Goal: Task Accomplishment & Management: Use online tool/utility

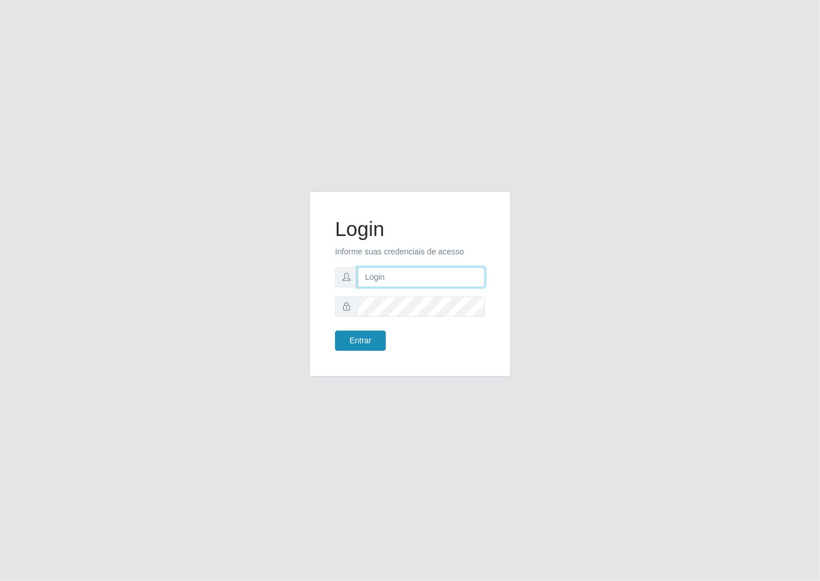
type input "janaina@iwof"
click at [376, 344] on button "Entrar" at bounding box center [360, 340] width 51 height 20
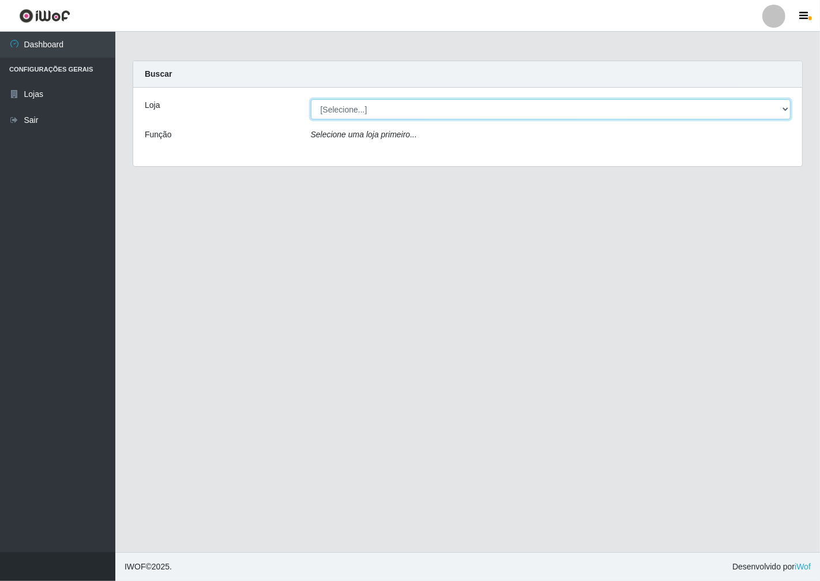
click at [777, 113] on select "[Selecione...] Minimercado Filezão" at bounding box center [551, 109] width 480 height 20
select select "204"
click at [311, 99] on select "[Selecione...] Minimercado Filezão" at bounding box center [551, 109] width 480 height 20
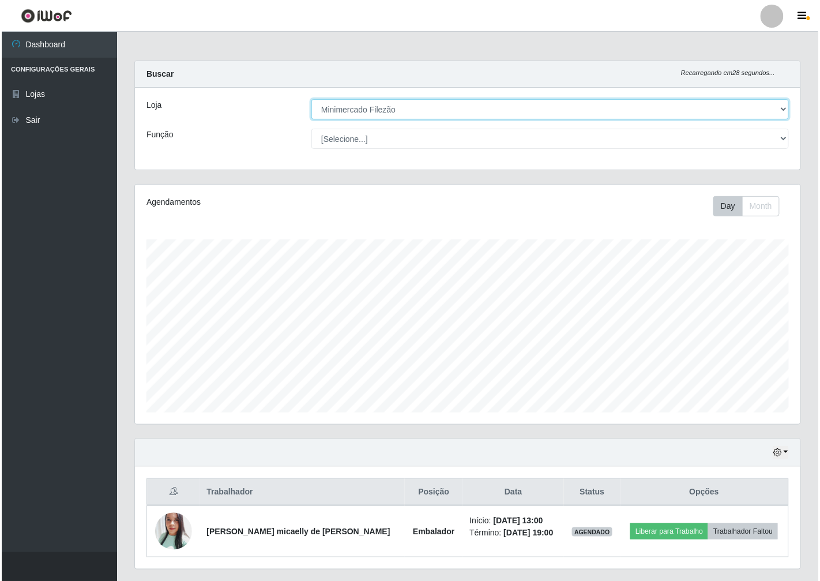
scroll to position [31, 0]
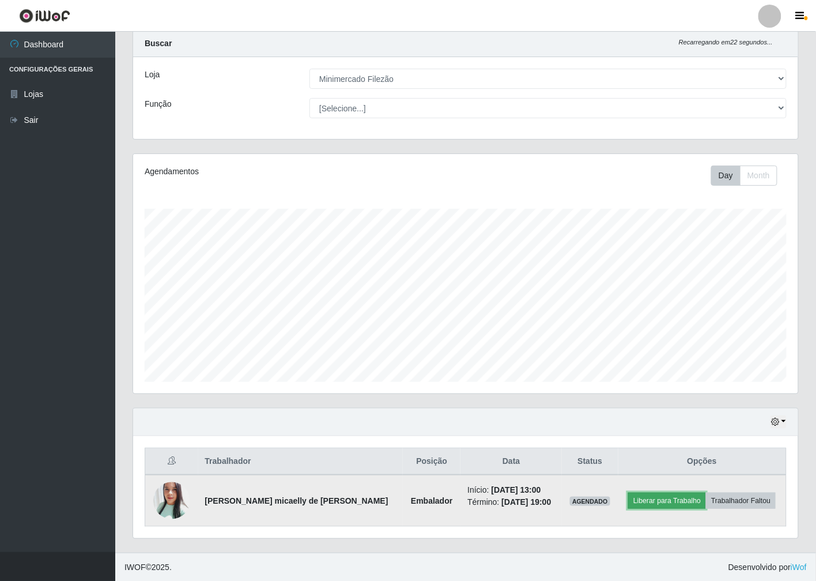
click at [658, 503] on button "Liberar para Trabalho" at bounding box center [667, 500] width 78 height 16
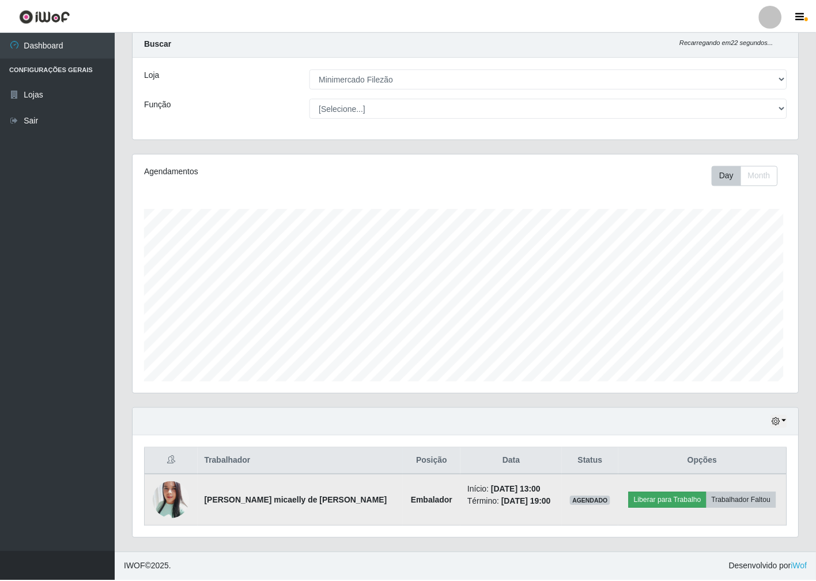
scroll to position [239, 658]
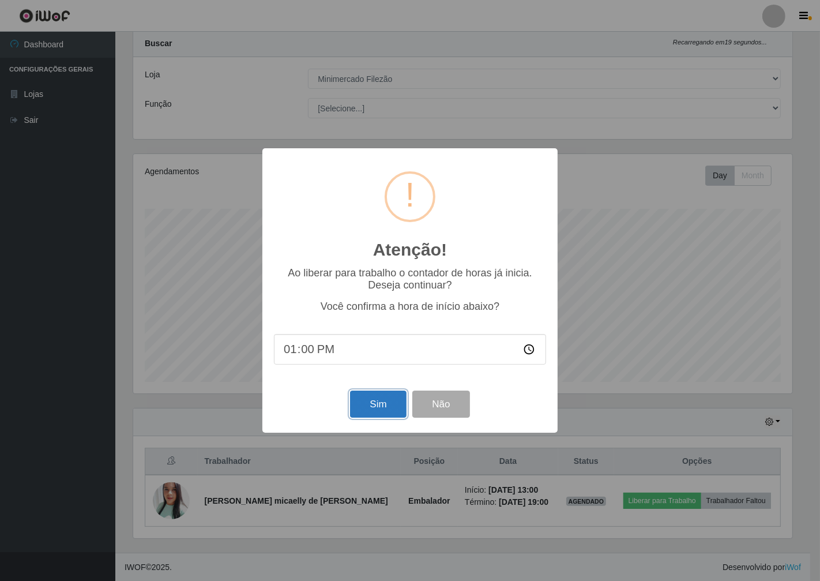
click at [375, 412] on button "Sim" at bounding box center [378, 403] width 56 height 27
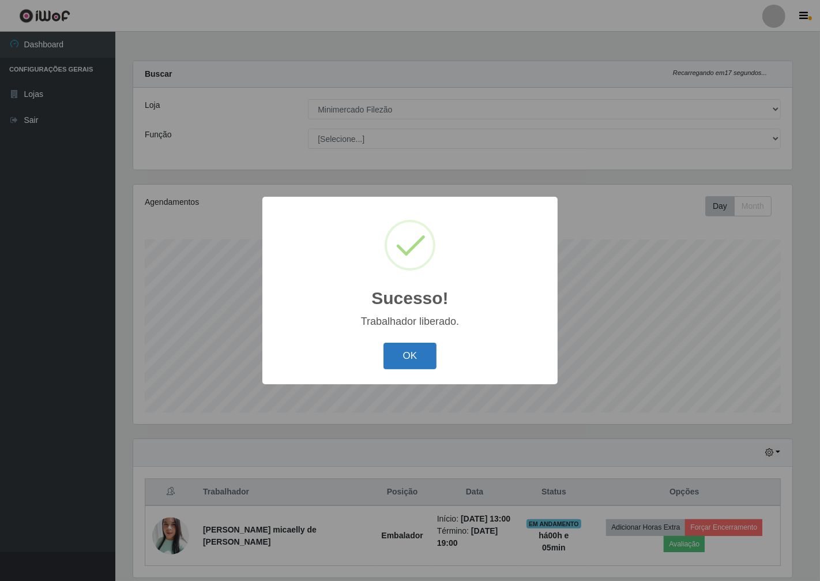
click at [402, 366] on button "OK" at bounding box center [410, 355] width 54 height 27
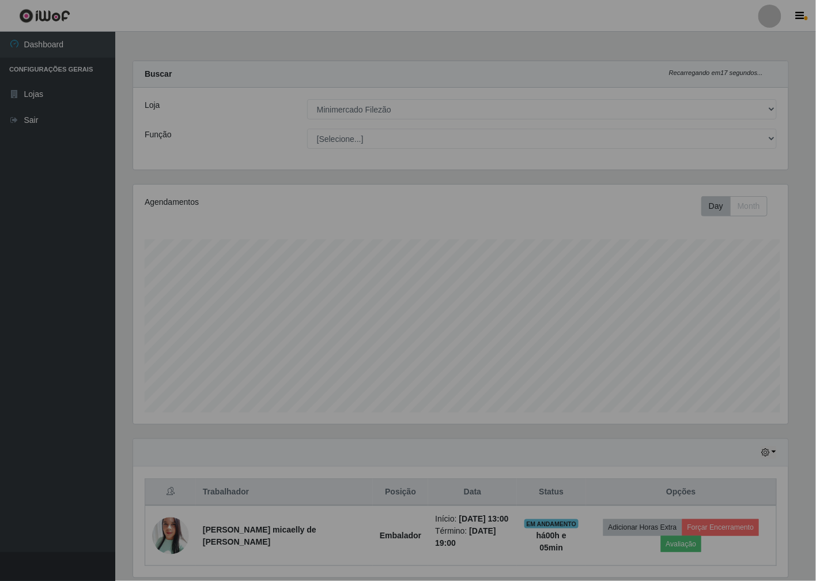
scroll to position [239, 665]
